Goal: Information Seeking & Learning: Check status

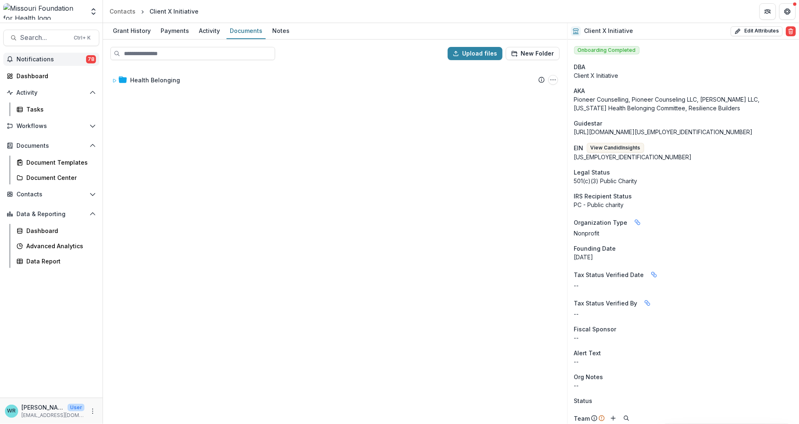
drag, startPoint x: 0, startPoint y: 0, endPoint x: 67, endPoint y: 60, distance: 89.9
click at [67, 60] on span "Notifications" at bounding box center [51, 59] width 70 height 7
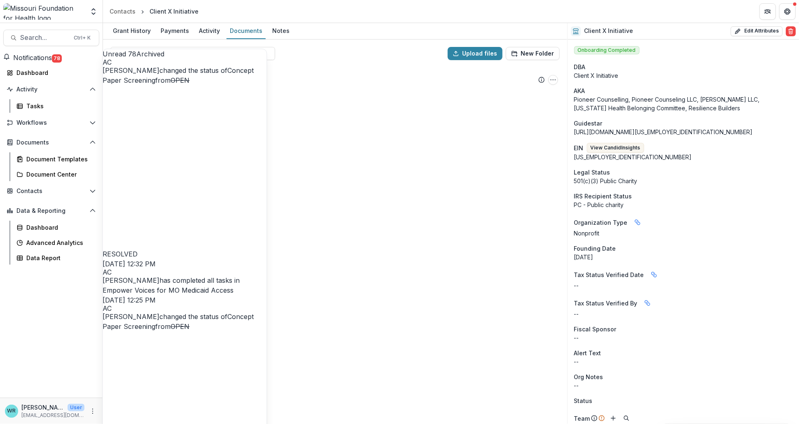
scroll to position [2071, 0]
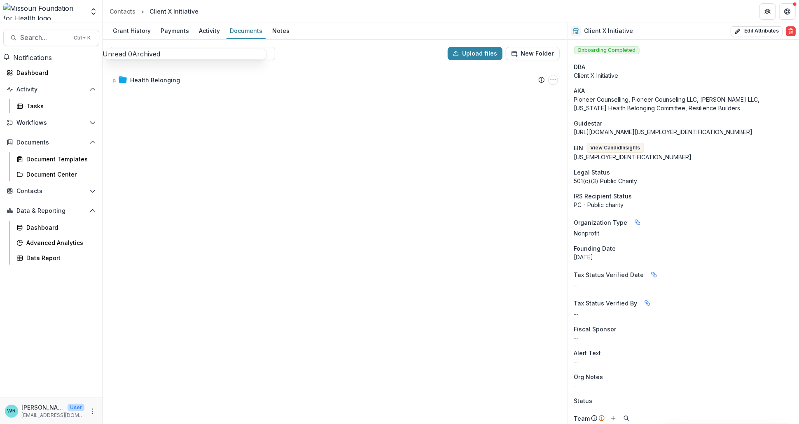
scroll to position [0, 0]
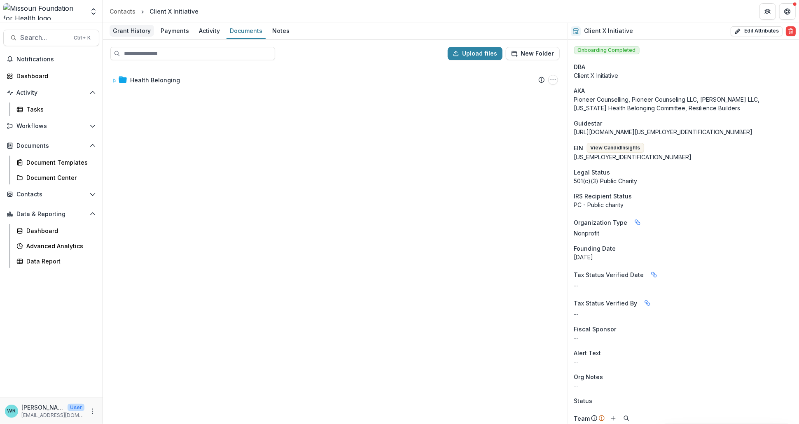
click at [140, 29] on div "Grant History" at bounding box center [132, 31] width 44 height 12
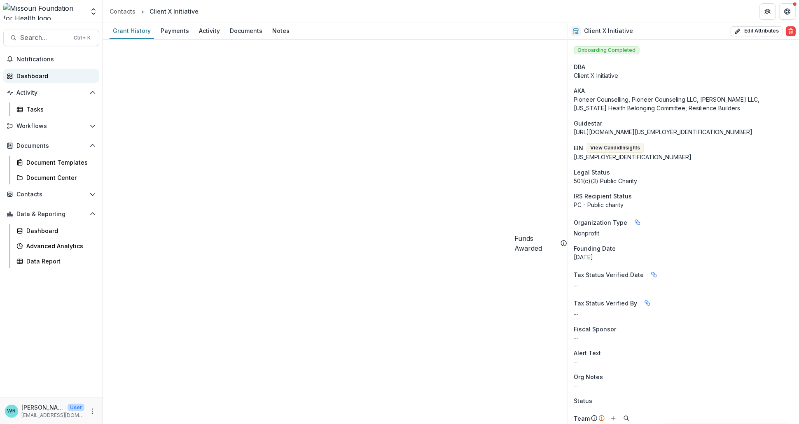
click at [64, 78] on div "Dashboard" at bounding box center [54, 76] width 76 height 9
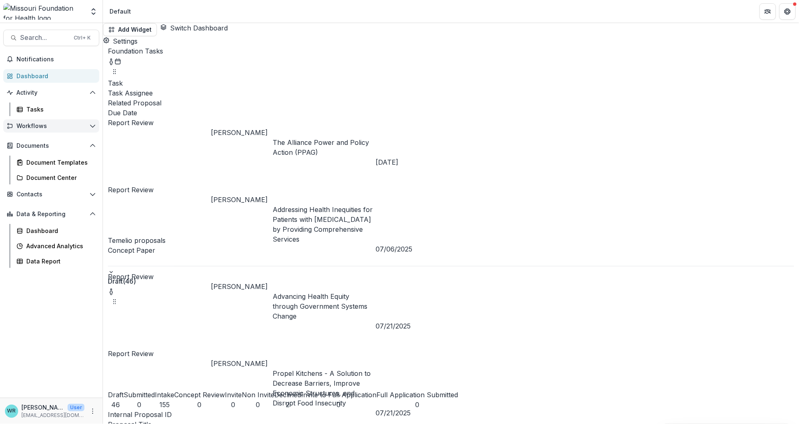
click at [91, 122] on button "Workflows" at bounding box center [51, 125] width 96 height 13
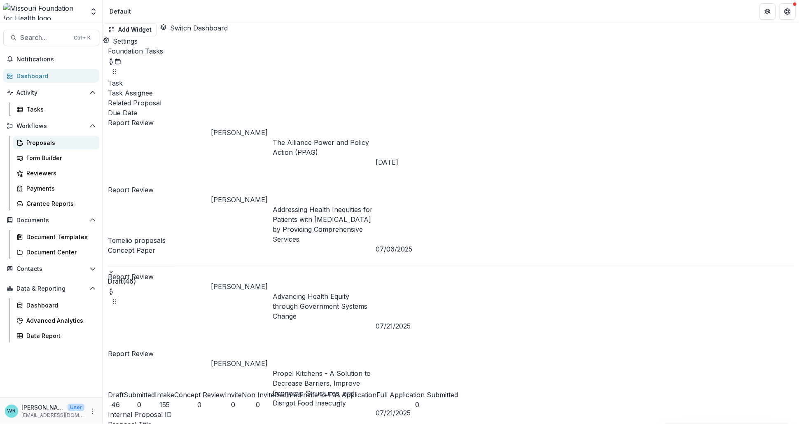
click at [51, 141] on div "Proposals" at bounding box center [59, 142] width 66 height 9
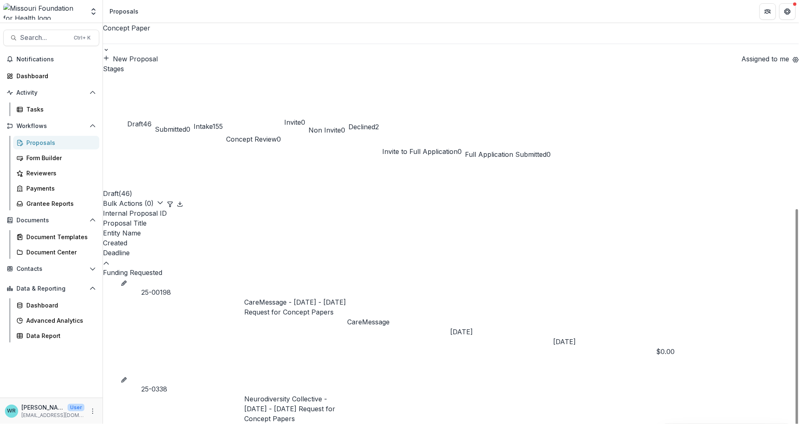
click at [103, 208] on span at bounding box center [103, 208] width 0 height 0
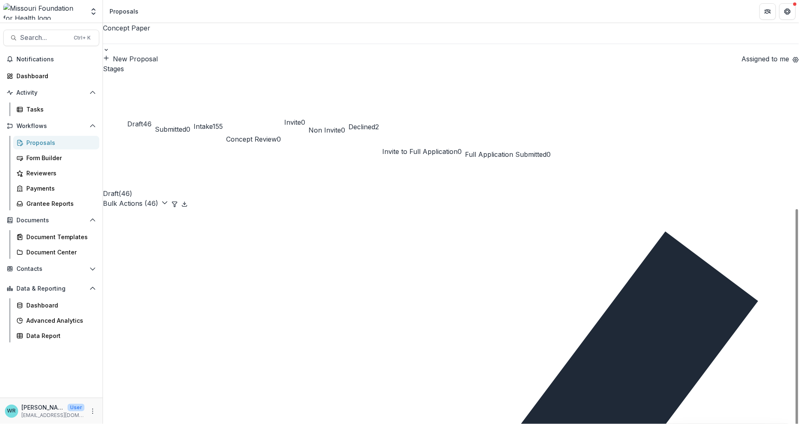
click at [168, 199] on icon "button" at bounding box center [164, 202] width 7 height 7
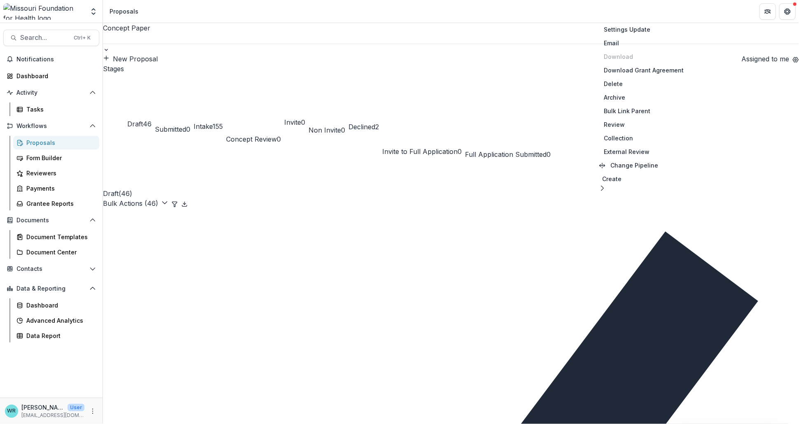
click at [636, 19] on button "Stage Update" at bounding box center [641, 16] width 95 height 14
select select "*****"
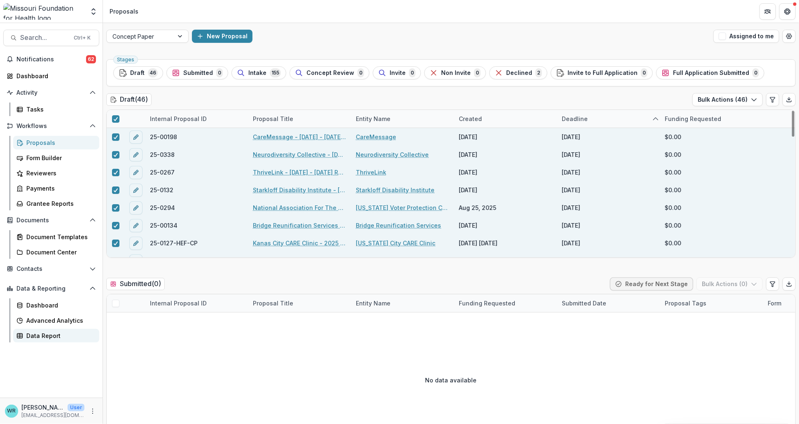
drag, startPoint x: 45, startPoint y: 334, endPoint x: 79, endPoint y: 341, distance: 34.9
click at [45, 334] on div "Data Report" at bounding box center [59, 336] width 66 height 9
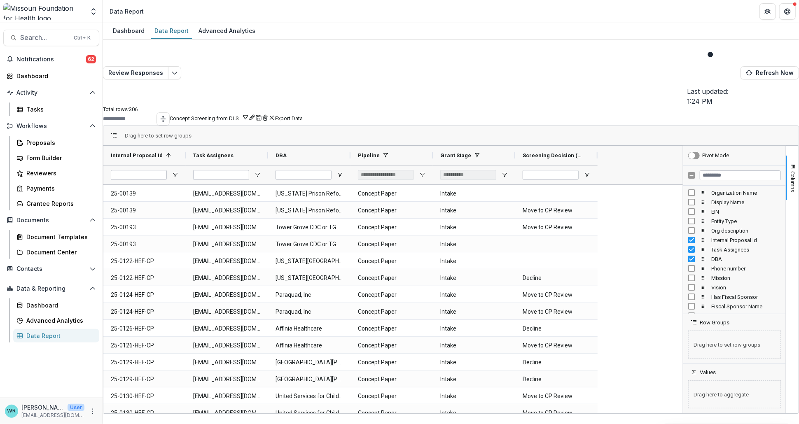
click at [249, 114] on button "Concept Screening from DLS" at bounding box center [209, 118] width 79 height 8
click at [659, 94] on button "Team Filters" at bounding box center [644, 91] width 28 height 6
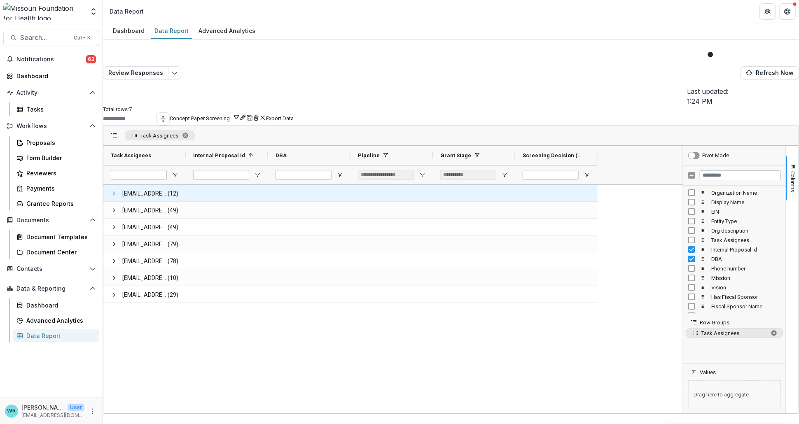
click at [117, 190] on span at bounding box center [114, 193] width 7 height 7
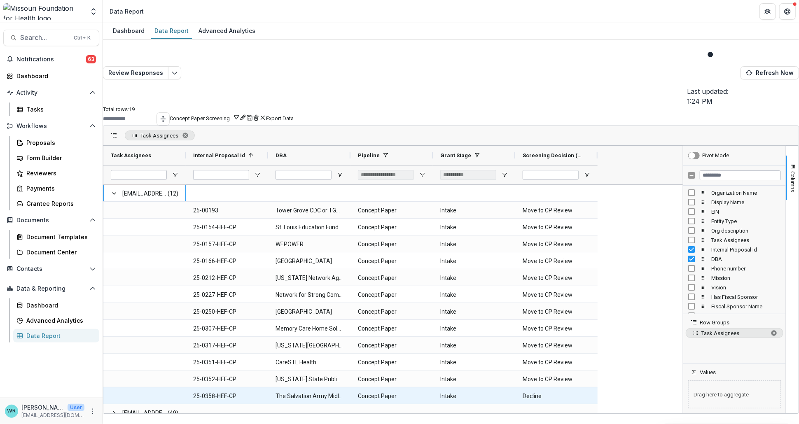
click at [330, 388] on DBA-5430 "The Salvation Army Midland Division" at bounding box center [310, 396] width 68 height 17
